Goal: Task Accomplishment & Management: Complete application form

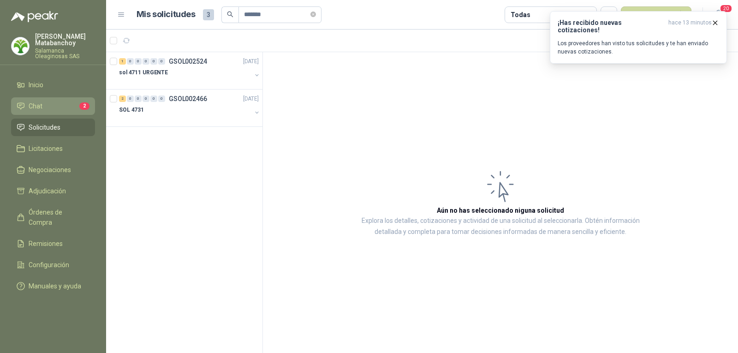
click at [49, 100] on link "Chat 2" at bounding box center [53, 106] width 84 height 18
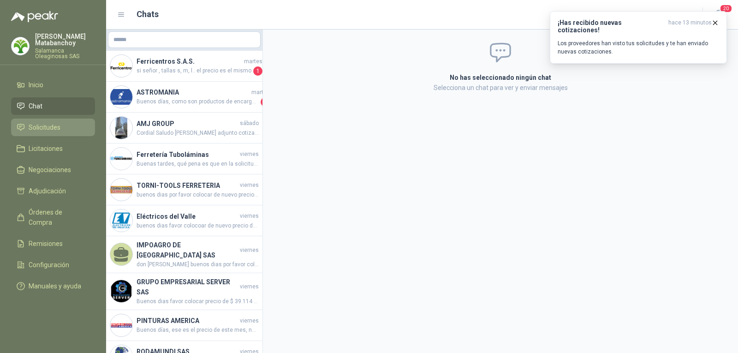
click at [55, 130] on span "Solicitudes" at bounding box center [45, 127] width 32 height 10
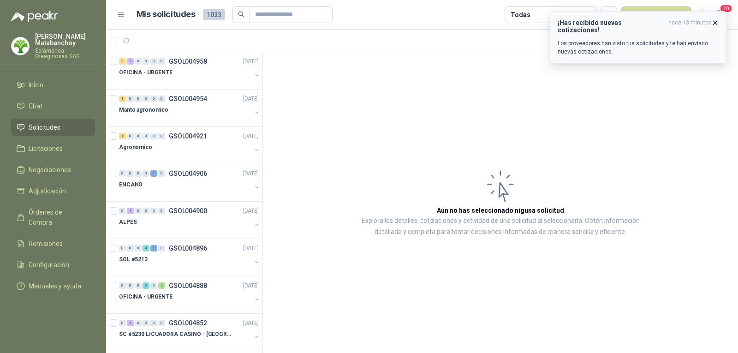
click at [712, 20] on icon "button" at bounding box center [715, 23] width 8 height 8
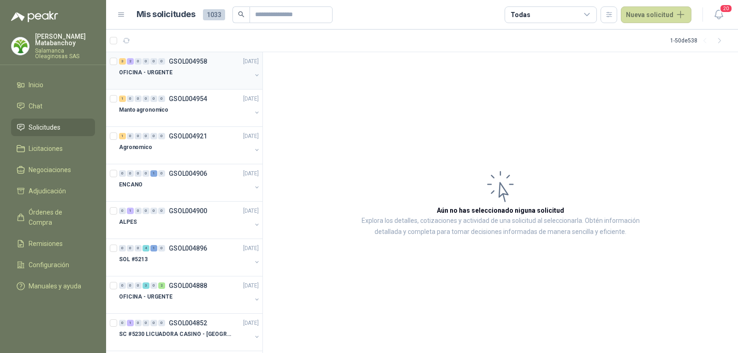
click at [213, 82] on div at bounding box center [185, 81] width 132 height 7
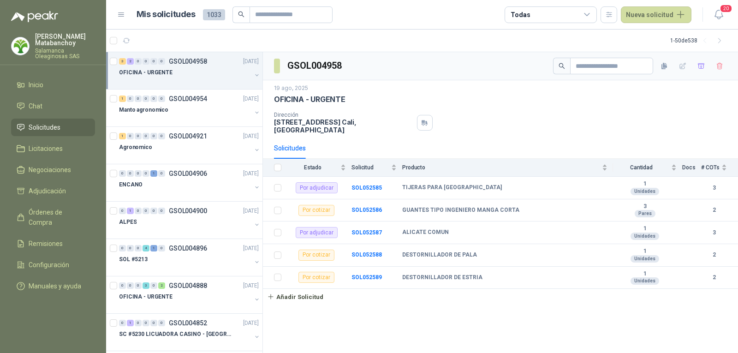
click at [182, 71] on div "OFICINA - URGENTE" at bounding box center [185, 72] width 132 height 11
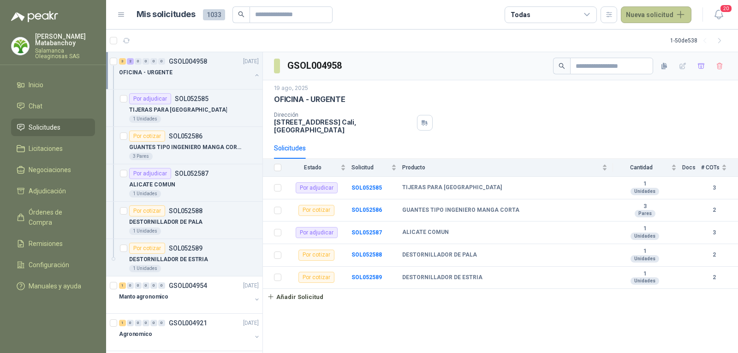
click at [658, 13] on button "Nueva solicitud" at bounding box center [656, 14] width 71 height 17
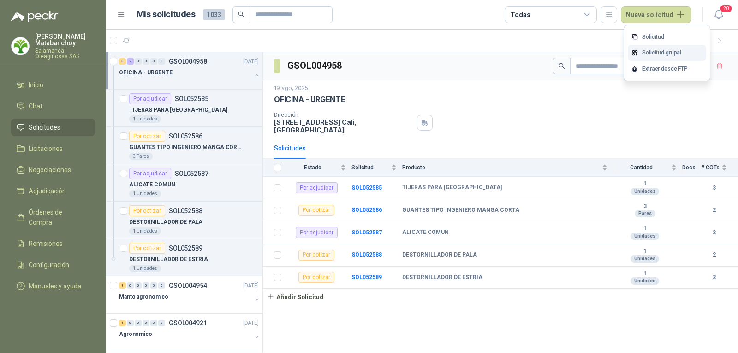
click at [649, 48] on link "Solicitud grupal" at bounding box center [667, 53] width 78 height 16
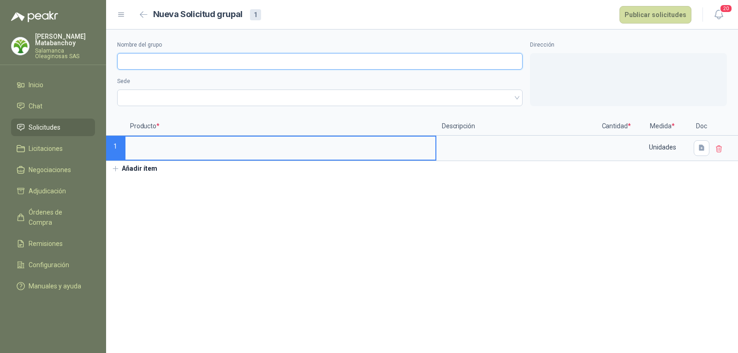
click at [348, 64] on input "Nombre del grupo" at bounding box center [319, 61] width 405 height 17
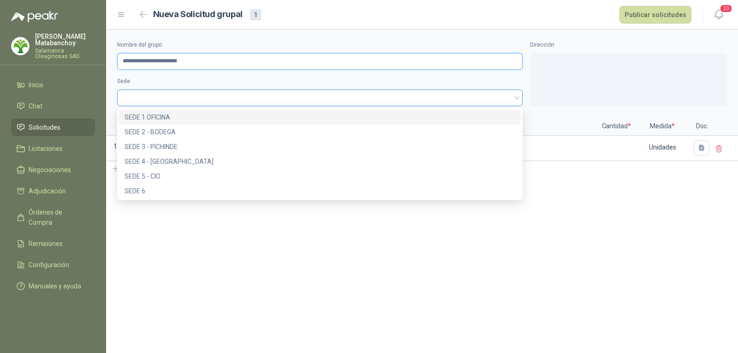
click at [203, 101] on span at bounding box center [320, 98] width 394 height 14
type input "**********"
click at [201, 117] on div "SEDE 1 OFICINA" at bounding box center [320, 117] width 391 height 10
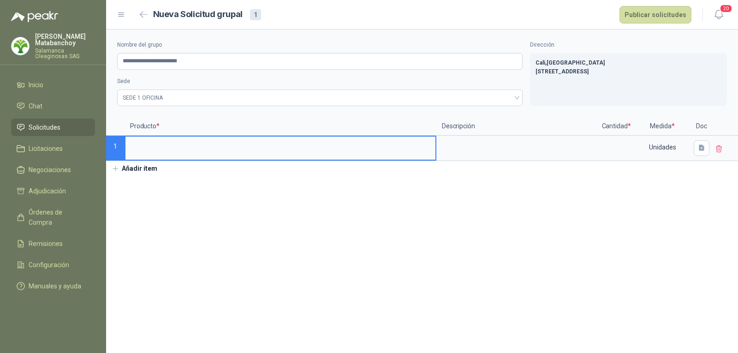
click at [209, 144] on input at bounding box center [280, 146] width 310 height 18
type input "**********"
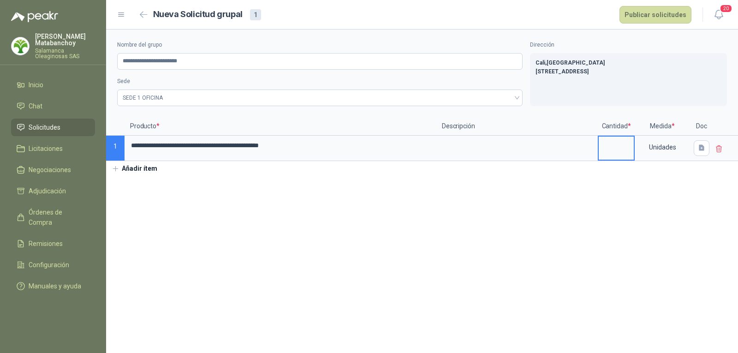
click at [632, 146] on input at bounding box center [616, 146] width 35 height 18
type input "*"
click at [698, 146] on icon "button" at bounding box center [702, 148] width 8 height 8
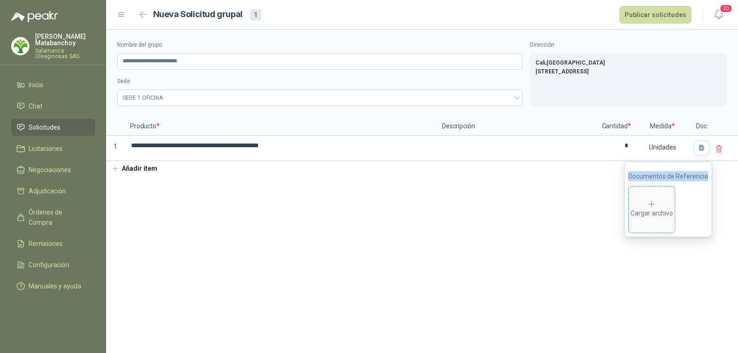
click at [656, 200] on icon at bounding box center [652, 204] width 8 height 8
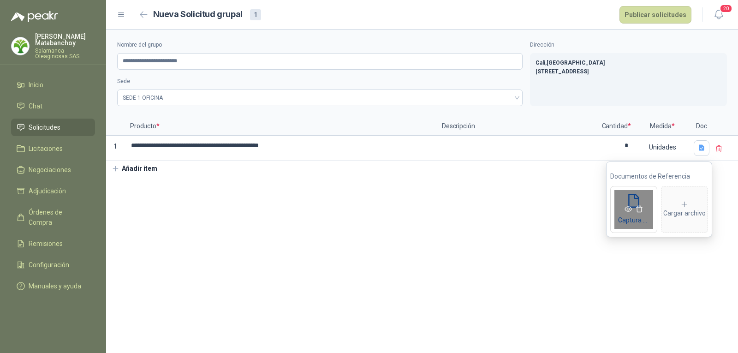
click at [622, 207] on span at bounding box center [634, 209] width 46 height 10
click at [626, 208] on icon "eye" at bounding box center [628, 209] width 7 height 6
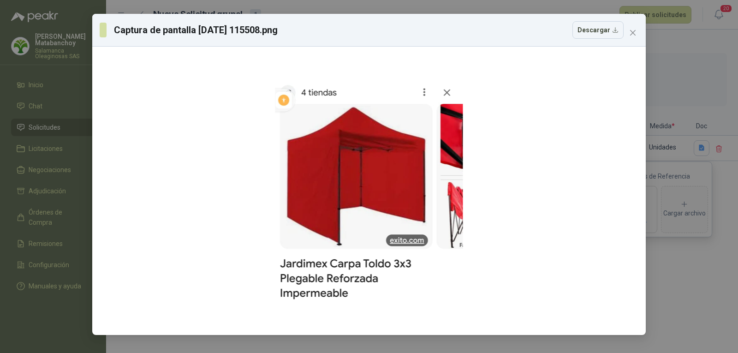
click at [636, 36] on button "Close" at bounding box center [633, 32] width 15 height 15
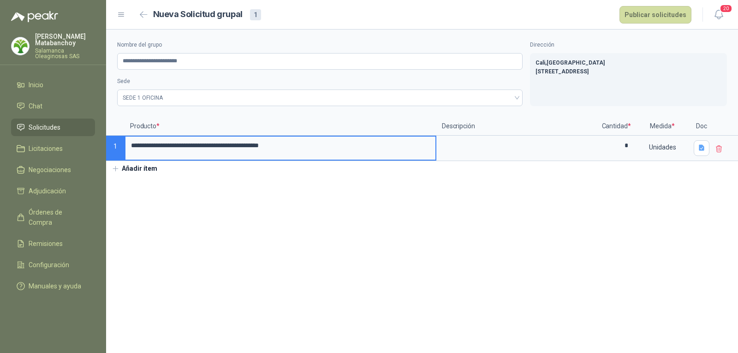
drag, startPoint x: 360, startPoint y: 149, endPoint x: 116, endPoint y: 143, distance: 243.6
click at [116, 143] on div "**********" at bounding box center [422, 139] width 632 height 44
click at [200, 144] on input "**********" at bounding box center [280, 146] width 310 height 18
click at [175, 148] on input "**********" at bounding box center [280, 146] width 310 height 18
type input "**********"
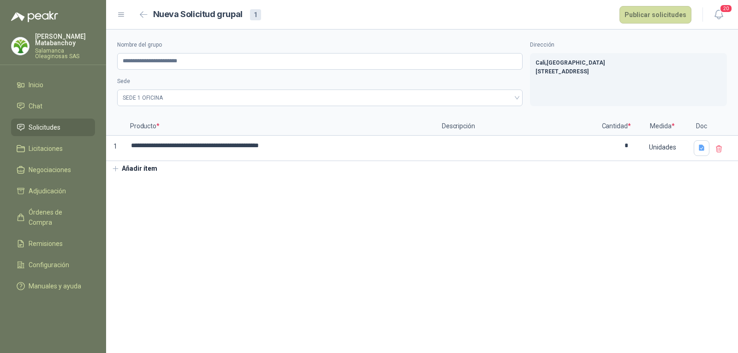
click at [350, 225] on section "**********" at bounding box center [422, 191] width 632 height 323
click at [706, 150] on button "button" at bounding box center [702, 148] width 16 height 16
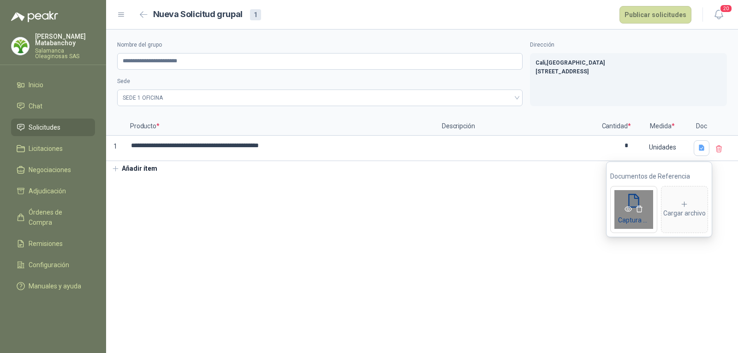
click at [631, 204] on span at bounding box center [634, 209] width 46 height 10
click at [629, 205] on icon "eye" at bounding box center [628, 208] width 7 height 7
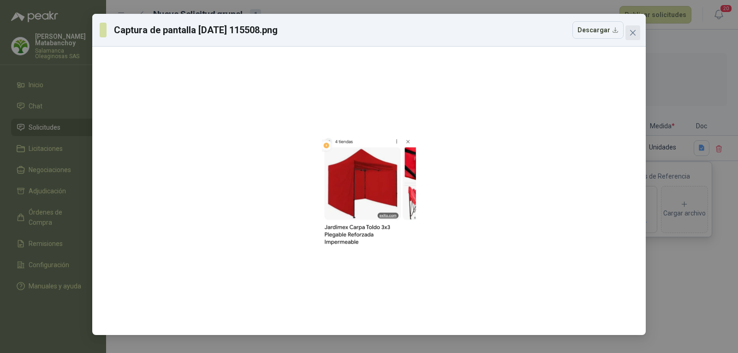
click at [630, 36] on icon "close" at bounding box center [632, 32] width 7 height 7
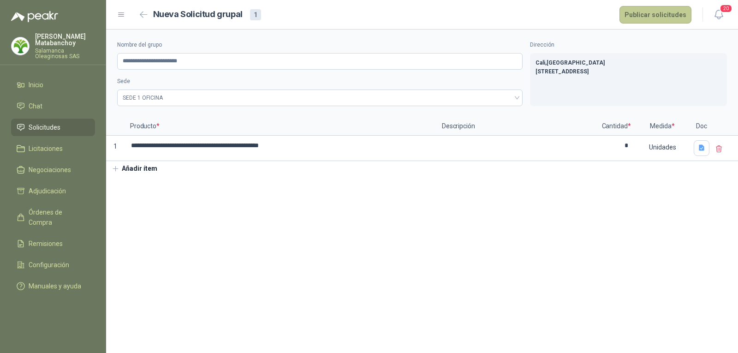
click at [649, 15] on button "Publicar solicitudes" at bounding box center [656, 15] width 72 height 18
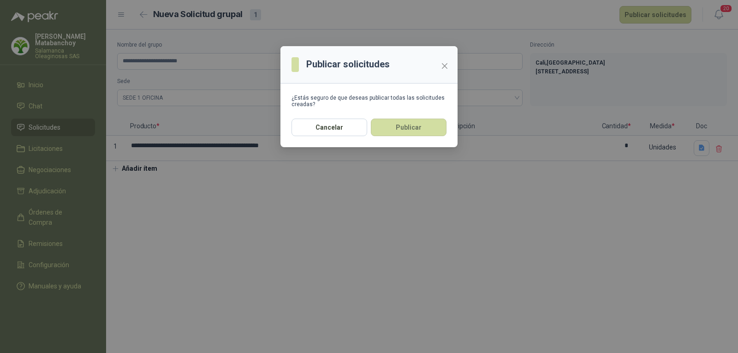
drag, startPoint x: 438, startPoint y: 134, endPoint x: 445, endPoint y: 129, distance: 8.6
click at [438, 133] on button "Publicar" at bounding box center [409, 128] width 76 height 18
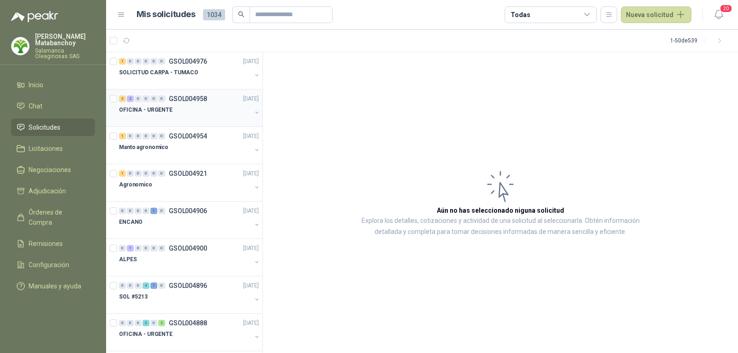
drag, startPoint x: 181, startPoint y: 114, endPoint x: 186, endPoint y: 99, distance: 16.0
click at [181, 114] on div "OFICINA - URGENTE" at bounding box center [185, 109] width 132 height 11
click at [189, 78] on div at bounding box center [185, 81] width 132 height 7
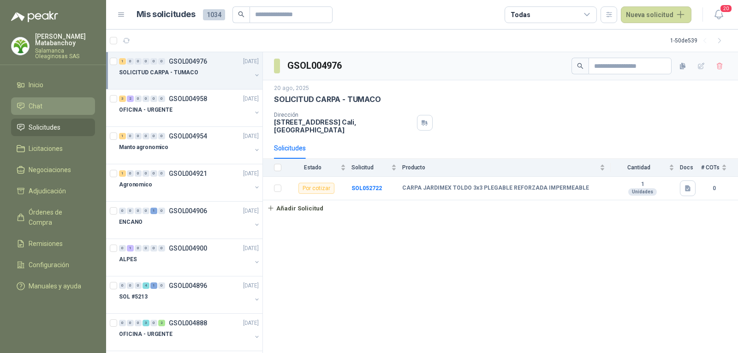
click at [49, 98] on link "Chat" at bounding box center [53, 106] width 84 height 18
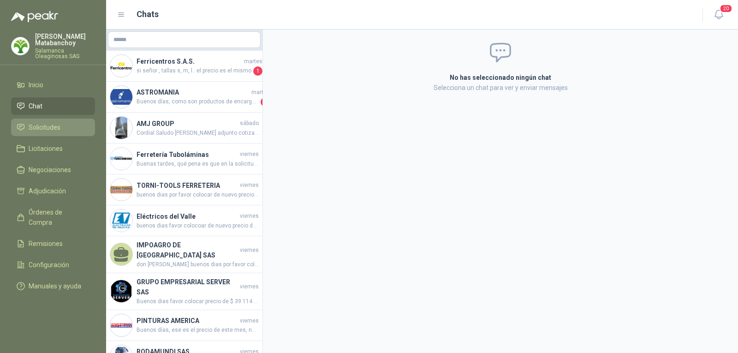
click at [65, 131] on li "Solicitudes" at bounding box center [53, 127] width 73 height 10
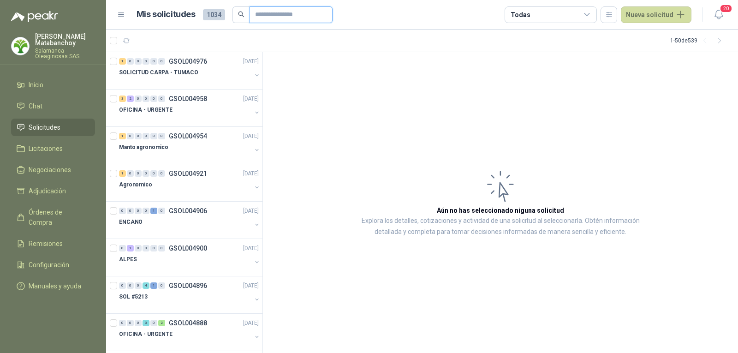
drag, startPoint x: 279, startPoint y: 10, endPoint x: 267, endPoint y: 1, distance: 14.6
click at [279, 10] on input "text" at bounding box center [287, 15] width 65 height 16
type input "*"
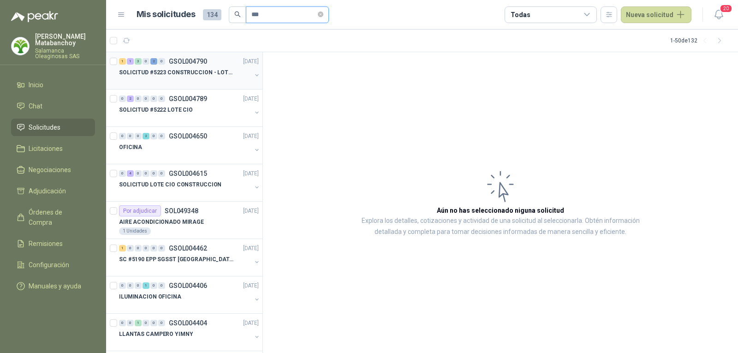
type input "***"
click at [189, 83] on div at bounding box center [185, 81] width 132 height 7
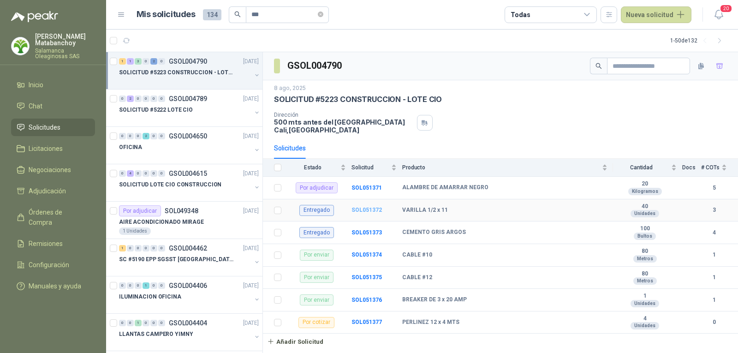
click at [375, 212] on b "SOL051372" at bounding box center [367, 210] width 30 height 6
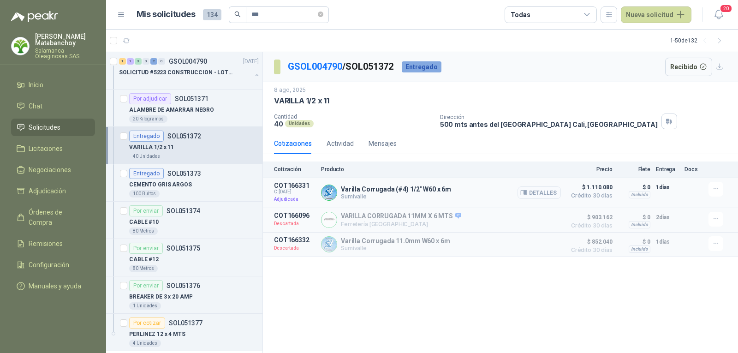
click at [534, 194] on button "Detalles" at bounding box center [539, 192] width 43 height 12
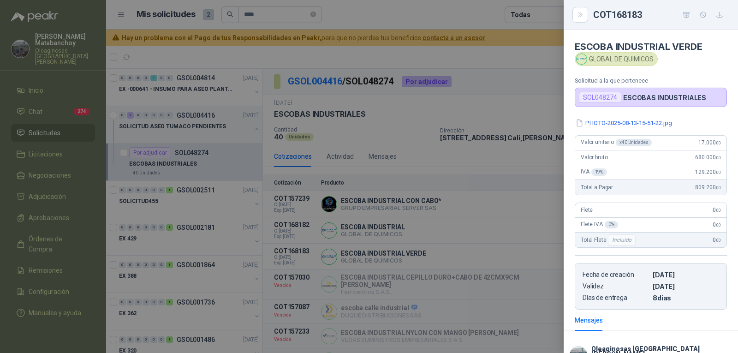
scroll to position [252, 0]
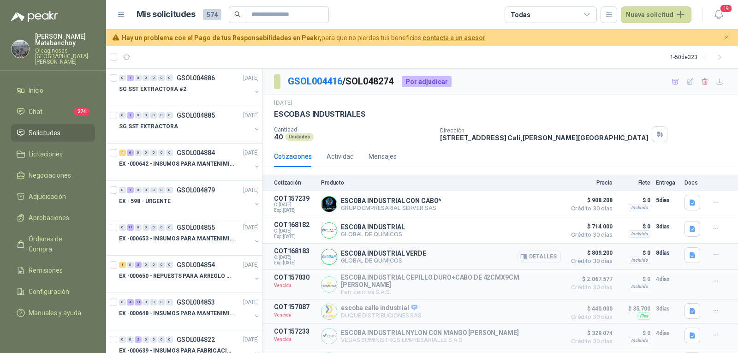
click at [524, 259] on button "Detalles" at bounding box center [539, 256] width 43 height 12
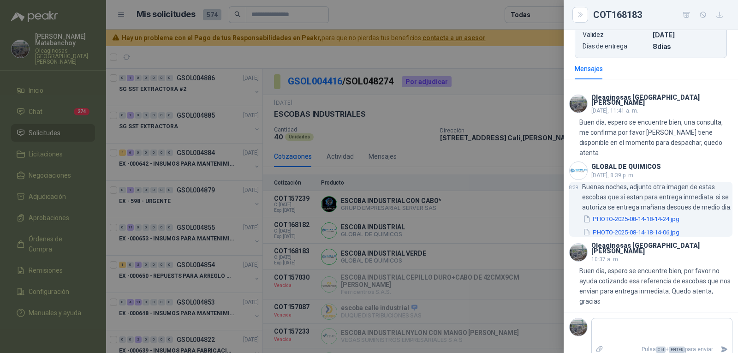
scroll to position [252, 0]
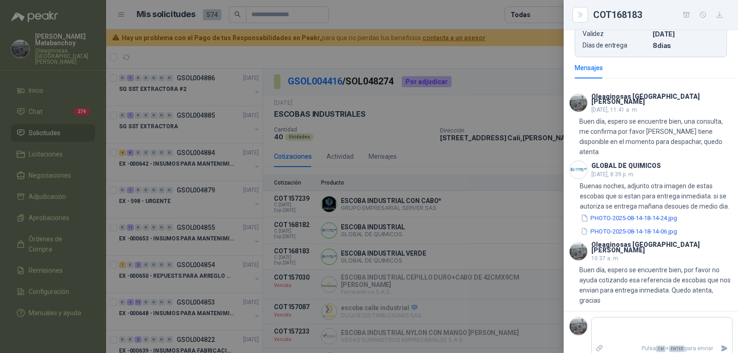
click at [258, 170] on div at bounding box center [369, 176] width 738 height 353
